Goal: Task Accomplishment & Management: Use online tool/utility

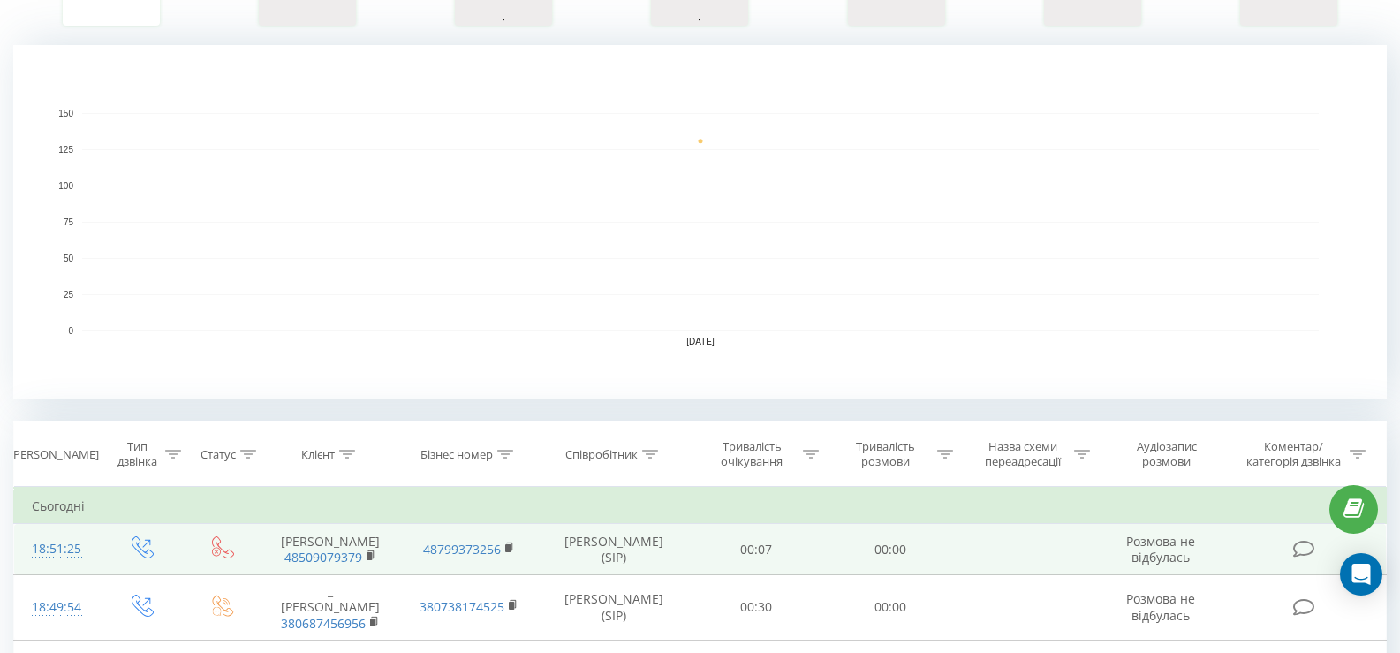
scroll to position [530, 0]
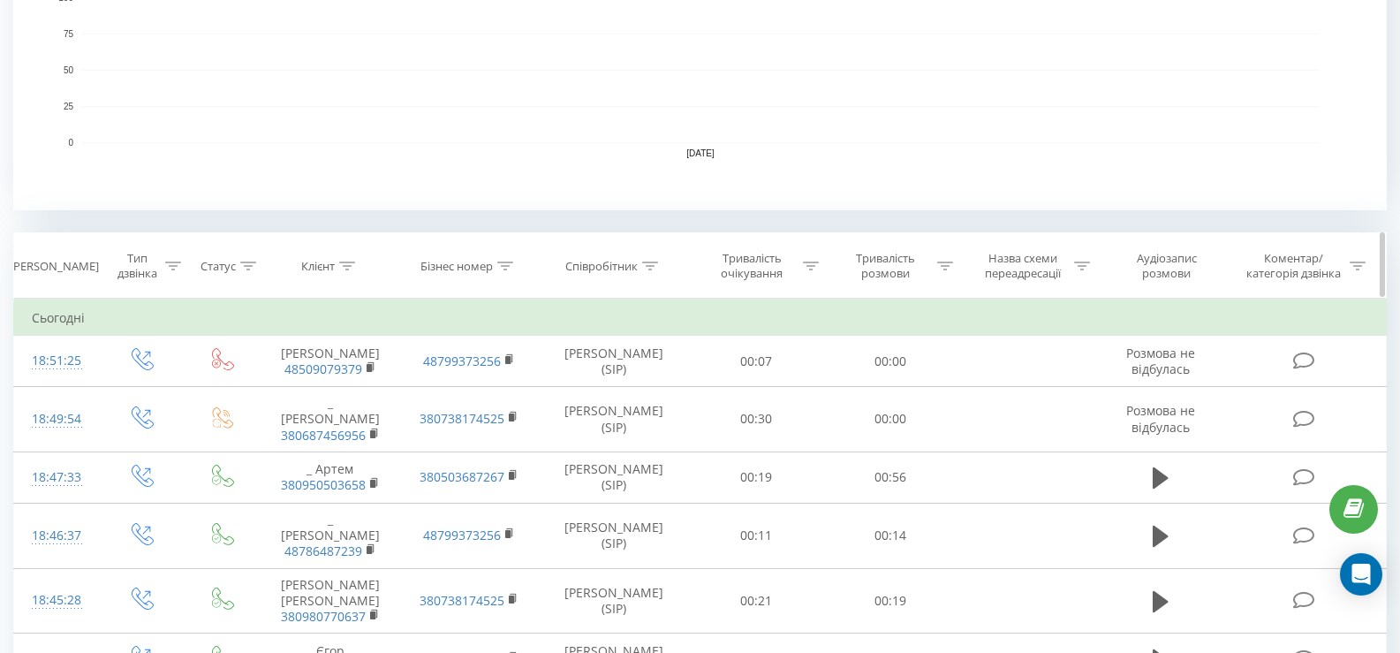
click at [944, 262] on icon at bounding box center [945, 265] width 16 height 9
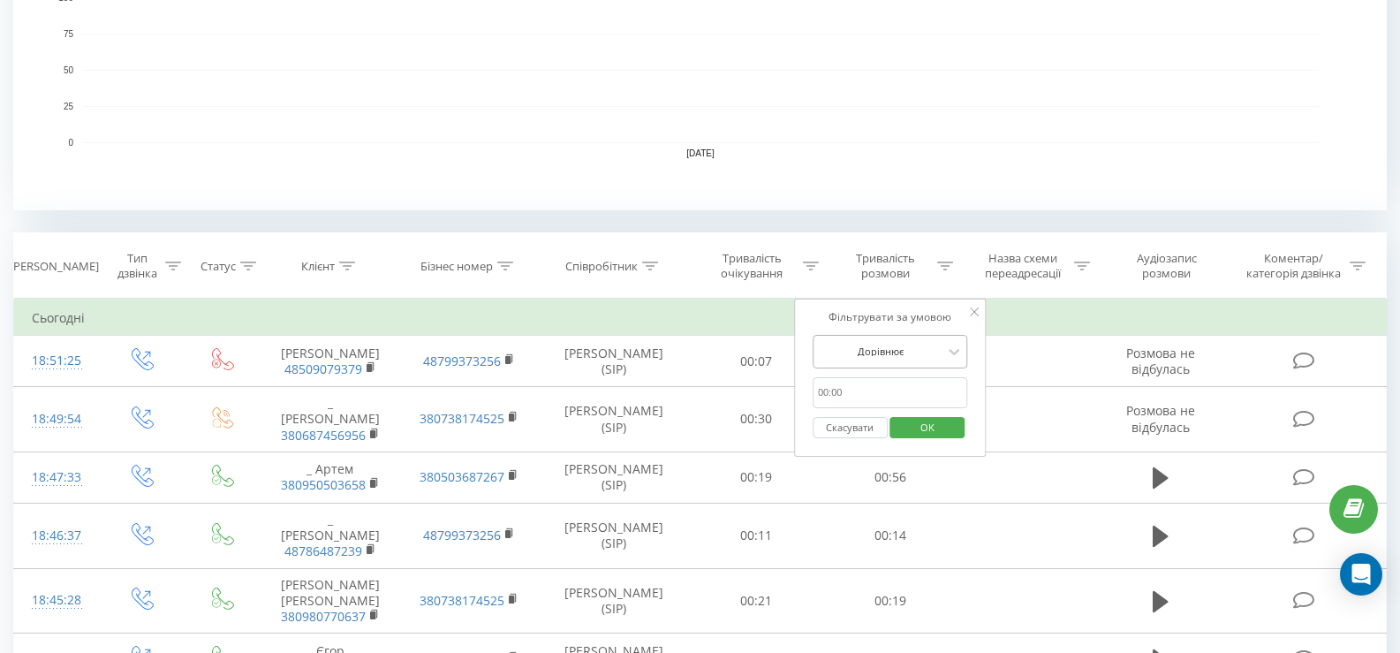
click at [937, 357] on div at bounding box center [880, 351] width 125 height 17
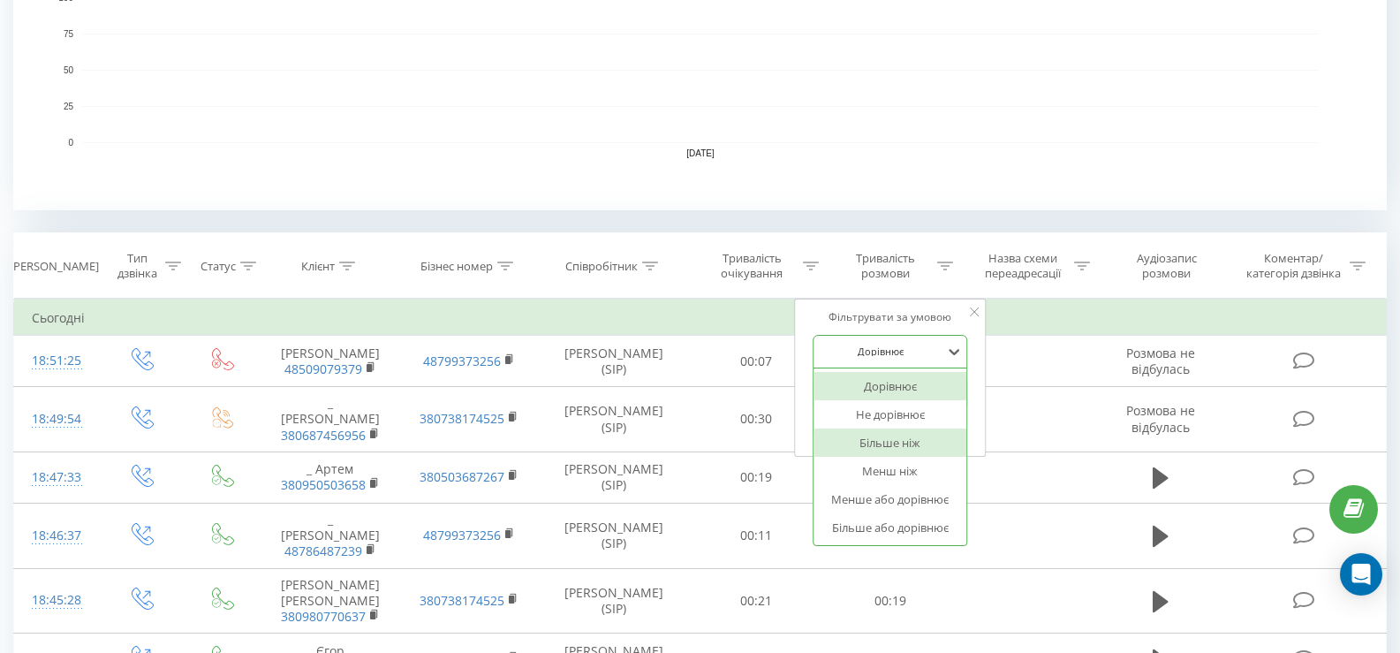
click at [898, 449] on div "Більше ніж" at bounding box center [890, 442] width 154 height 28
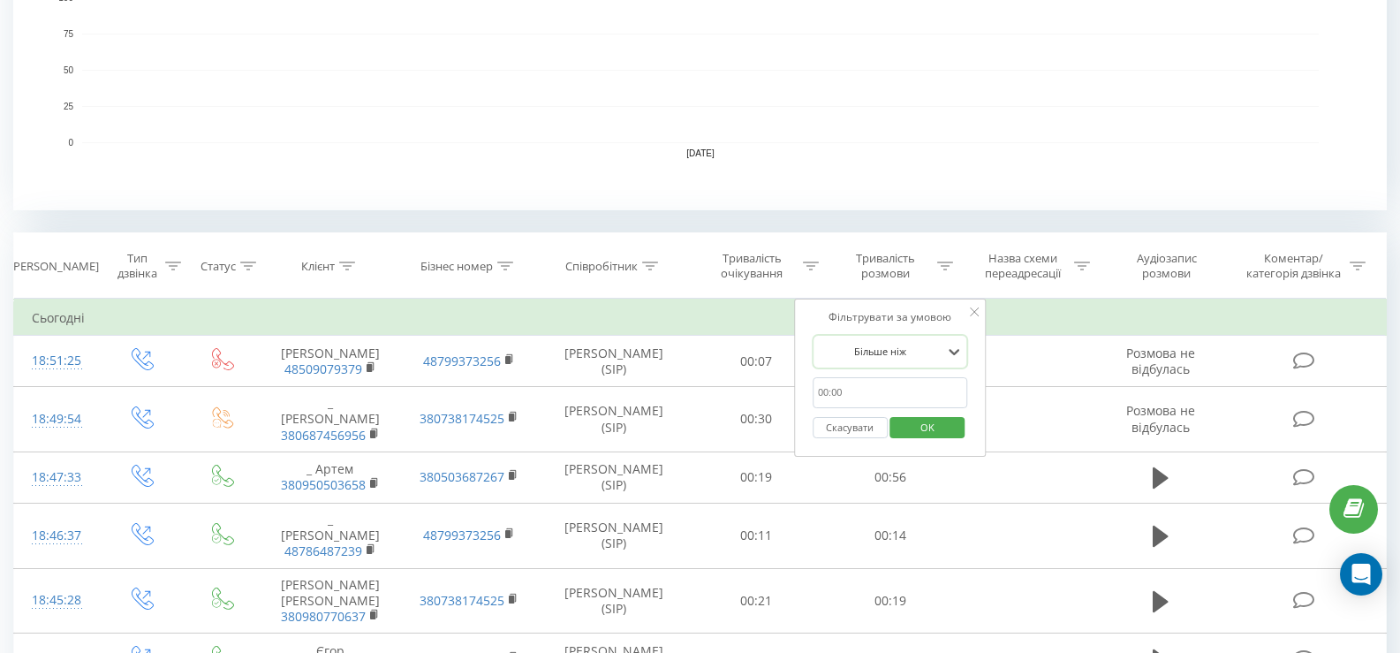
click at [885, 395] on input "text" at bounding box center [889, 392] width 155 height 31
type input "00:59"
click at [918, 427] on span "OK" at bounding box center [927, 426] width 49 height 27
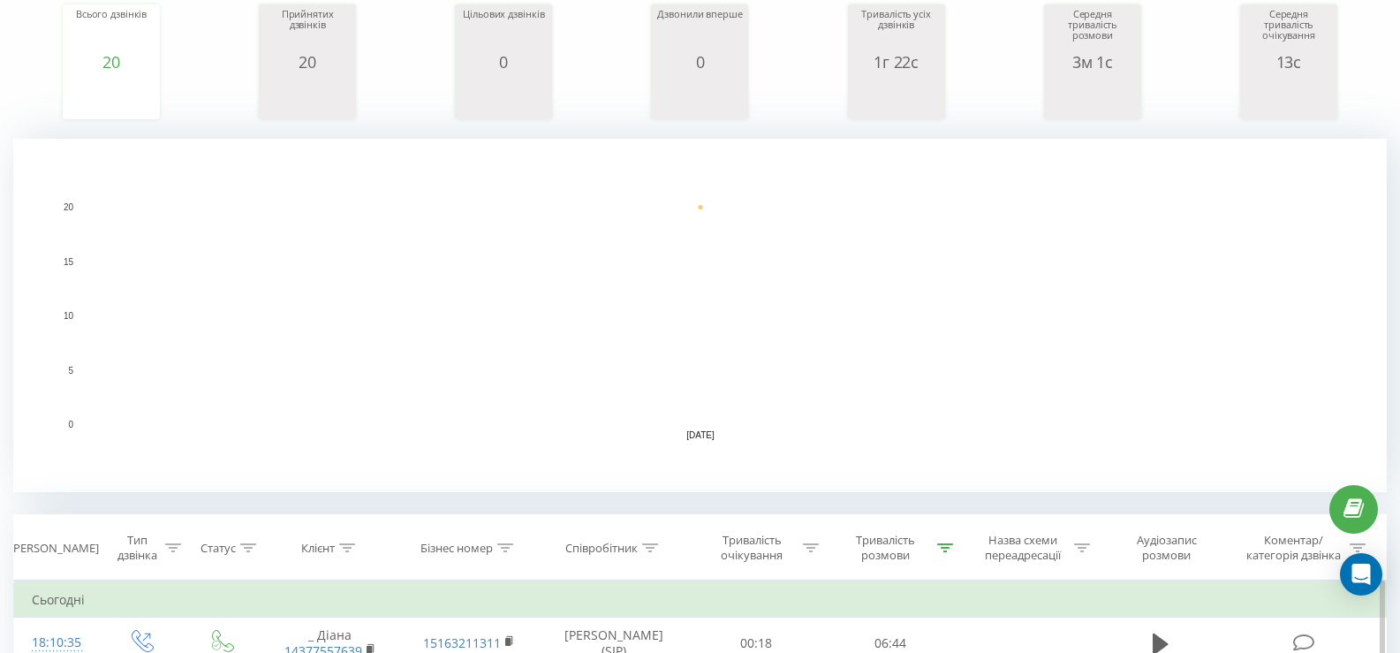
scroll to position [72, 0]
